Goal: Complete application form: Complete application form

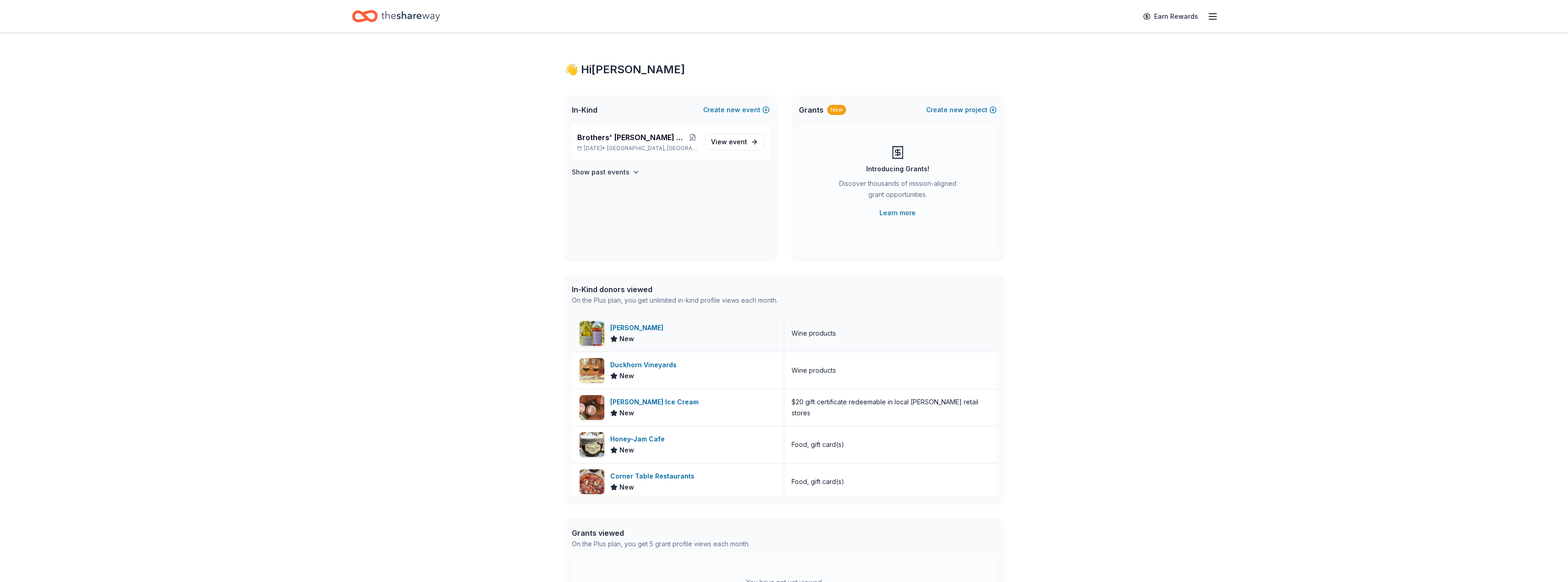
click at [650, 328] on div "Hafner Vineyard" at bounding box center [638, 328] width 57 height 11
click at [650, 364] on div "Duckhorn Vineyards" at bounding box center [645, 365] width 70 height 11
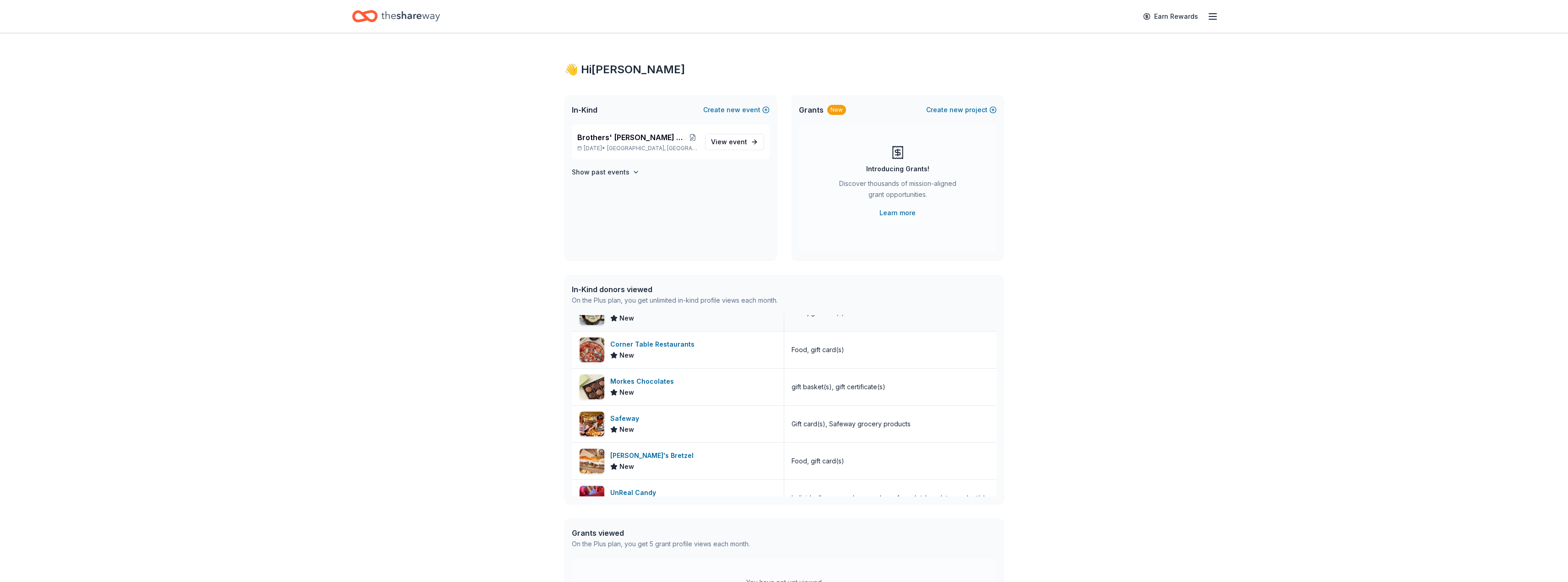
scroll to position [152, 0]
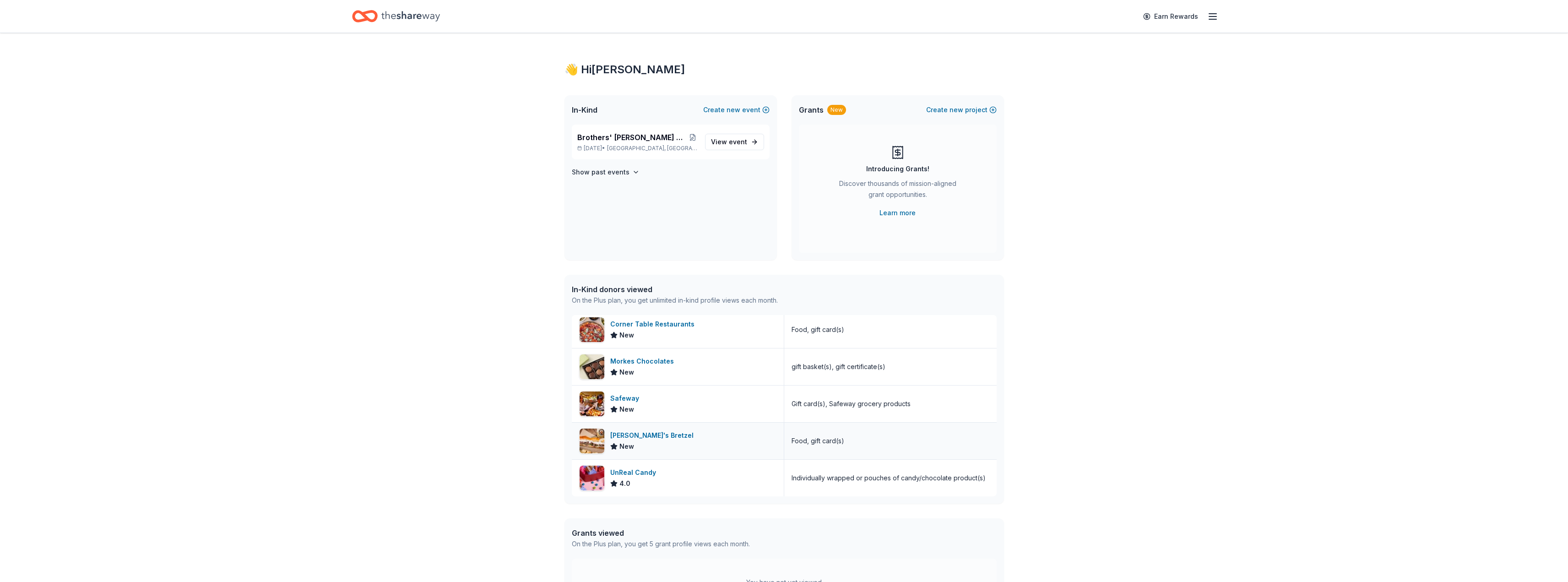
click at [642, 433] on div "[PERSON_NAME]'s Bretzel" at bounding box center [653, 435] width 87 height 11
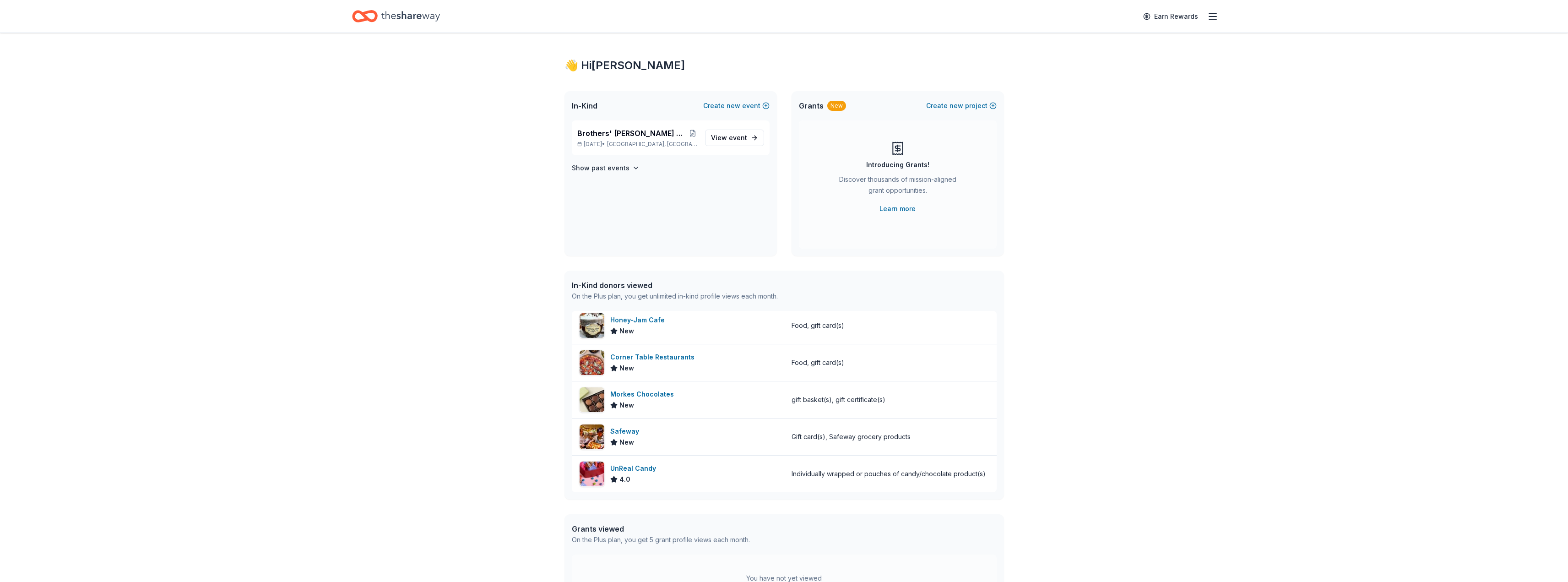
scroll to position [0, 0]
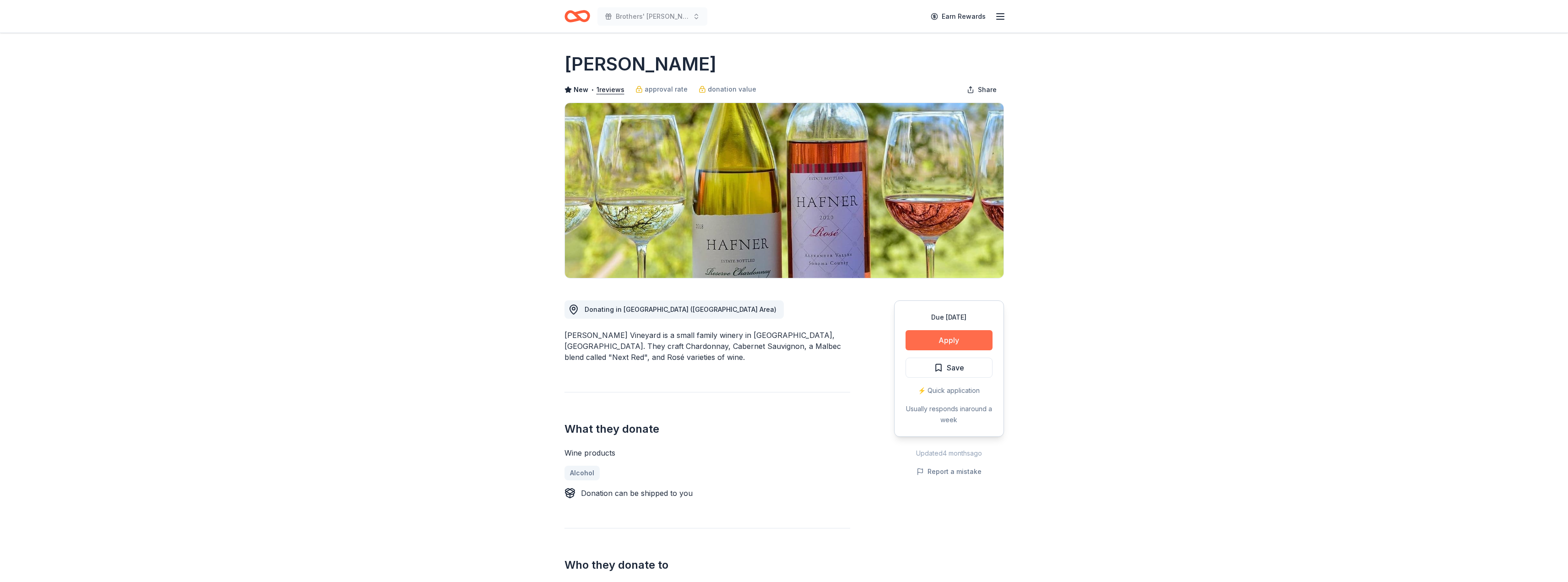
click at [942, 343] on button "Apply" at bounding box center [949, 340] width 87 height 20
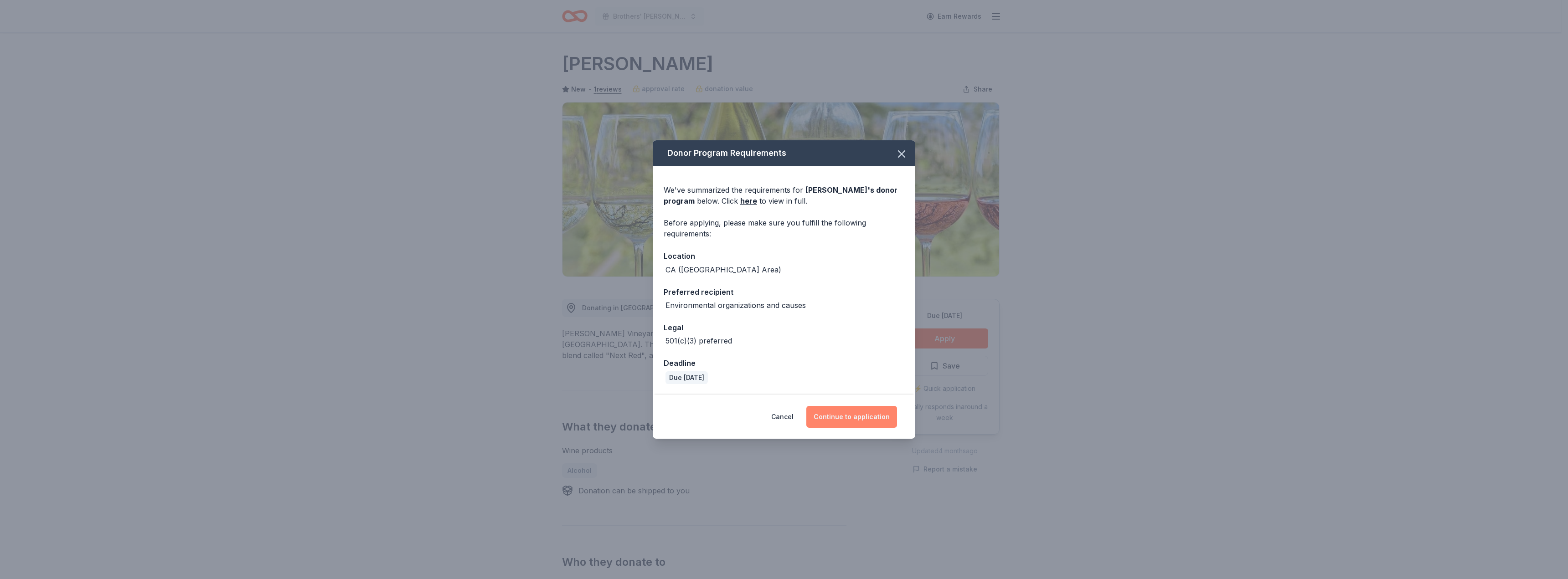
click at [845, 417] on button "Continue to application" at bounding box center [852, 417] width 91 height 22
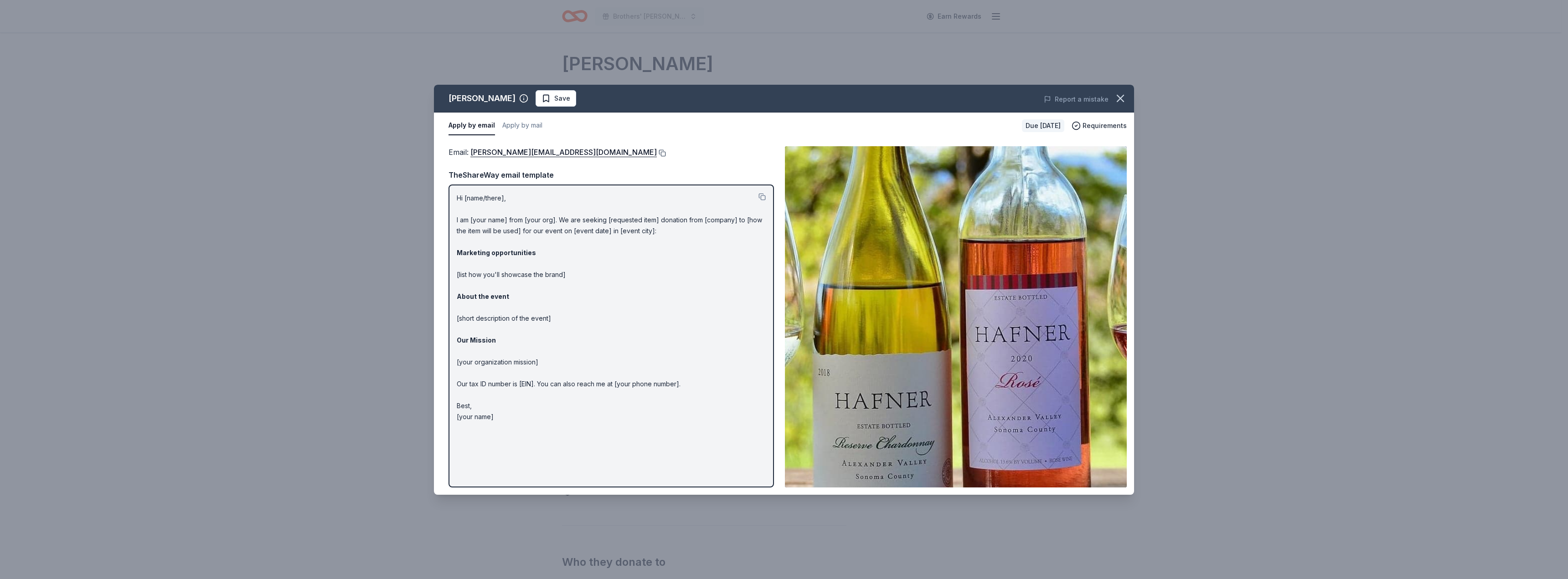
click at [657, 153] on button at bounding box center [661, 153] width 9 height 7
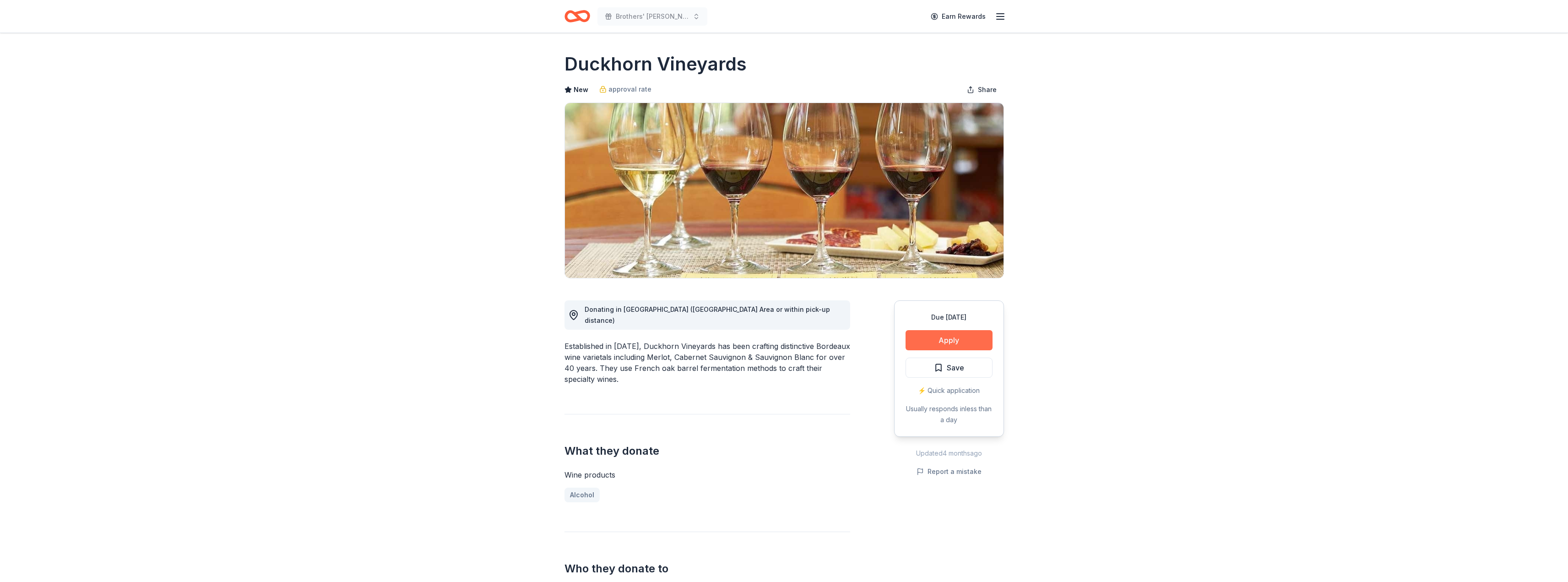
click at [949, 341] on button "Apply" at bounding box center [949, 340] width 87 height 20
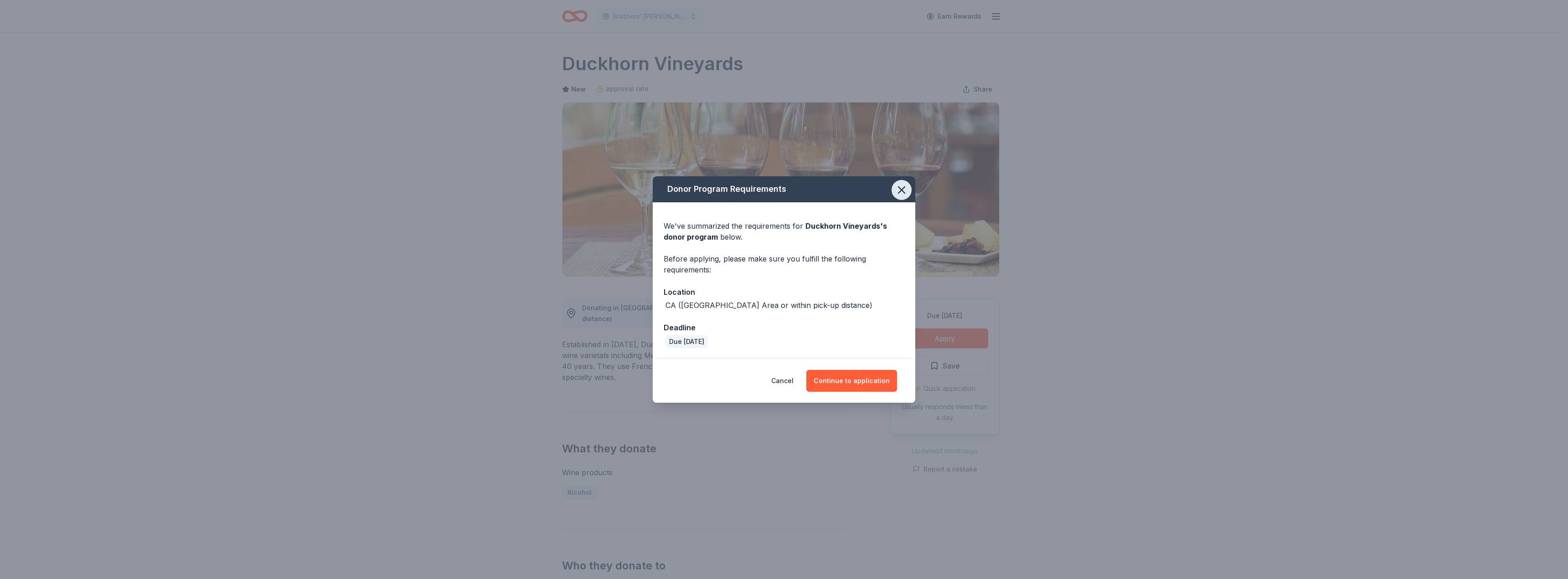
click at [899, 187] on icon "button" at bounding box center [901, 190] width 6 height 6
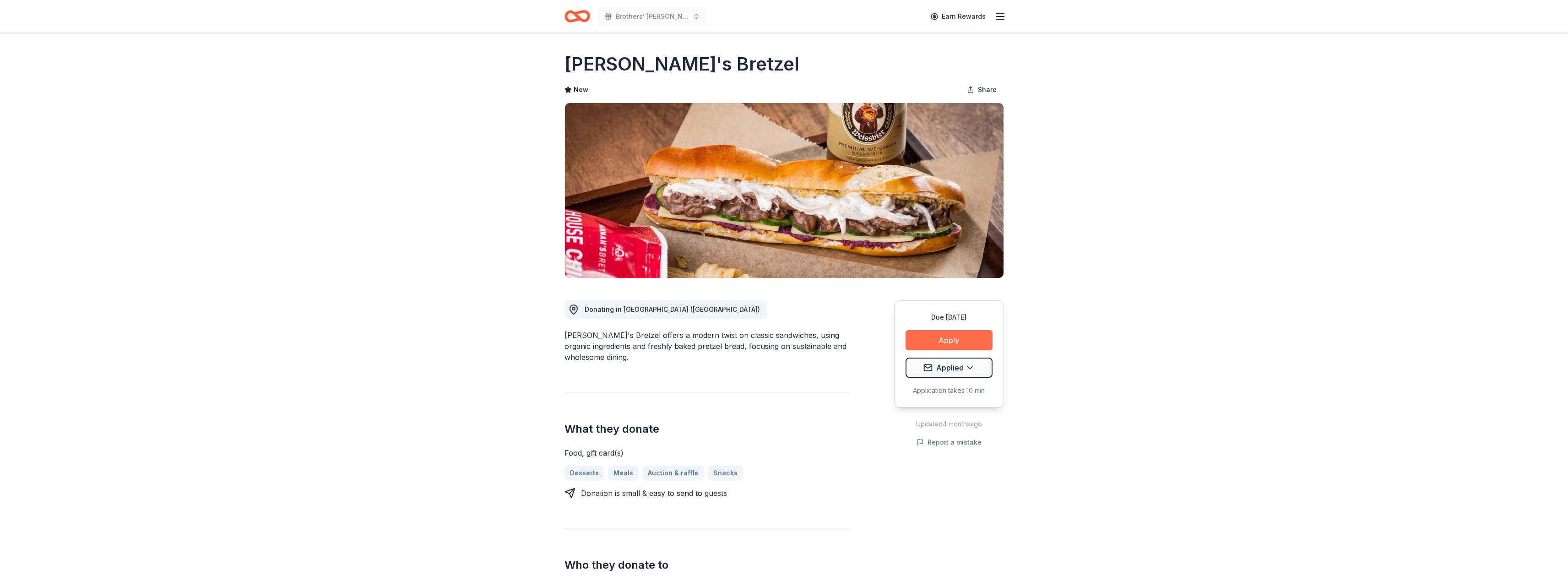
click at [937, 338] on button "Apply" at bounding box center [949, 340] width 87 height 20
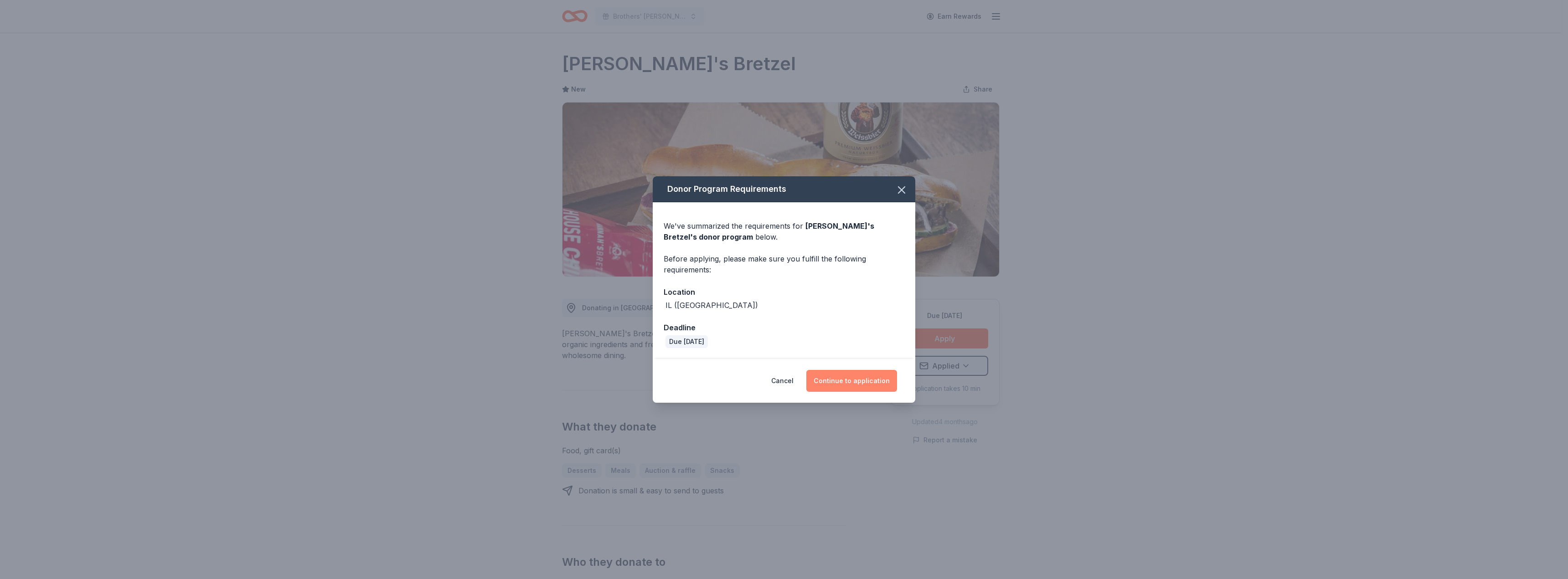
click at [852, 383] on button "Continue to application" at bounding box center [852, 381] width 91 height 22
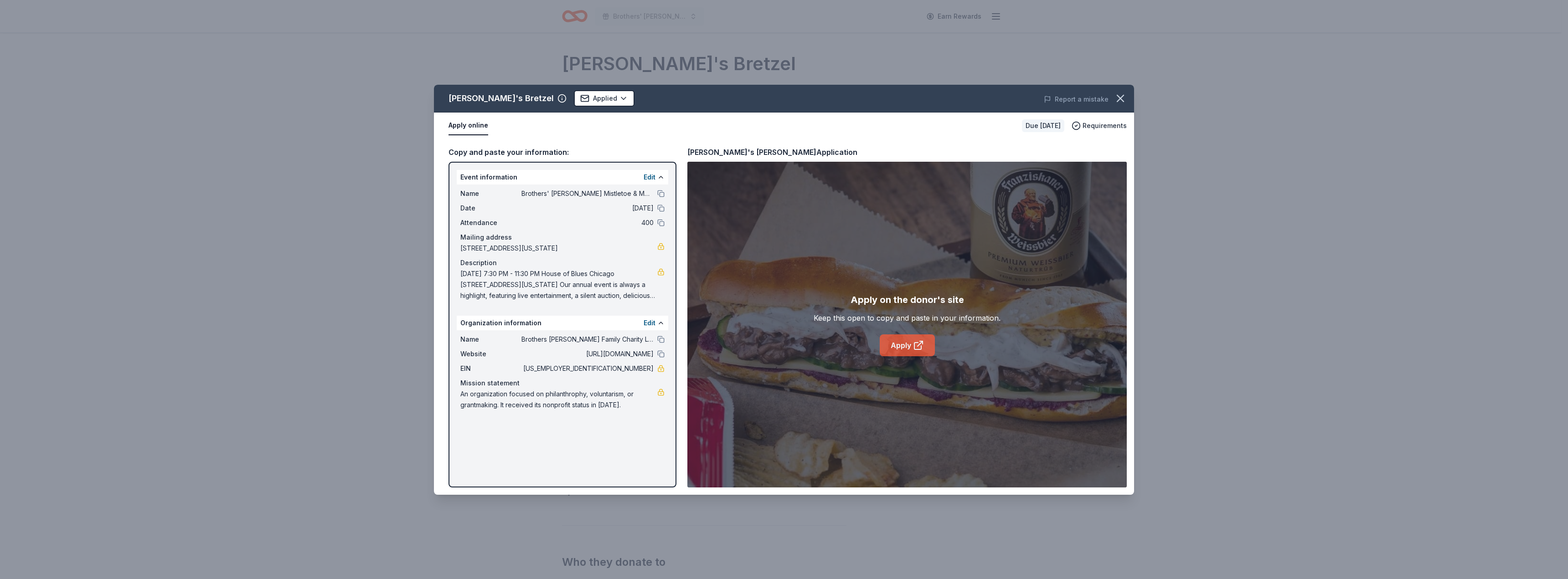
click at [908, 345] on link "Apply" at bounding box center [907, 345] width 55 height 22
